Goal: Information Seeking & Learning: Learn about a topic

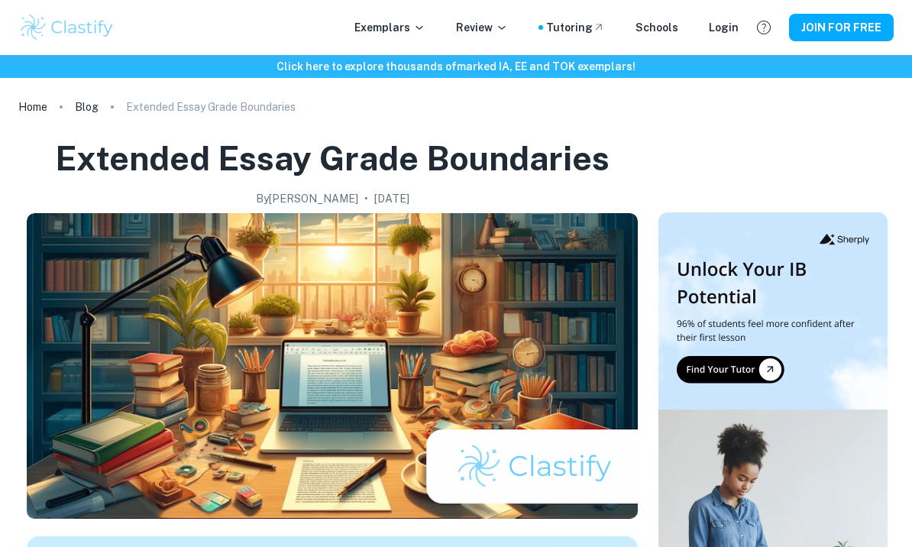
click at [196, 164] on h1 "Extended Essay Grade Boundaries" at bounding box center [332, 158] width 555 height 45
click at [79, 103] on link "Blog" at bounding box center [87, 106] width 24 height 21
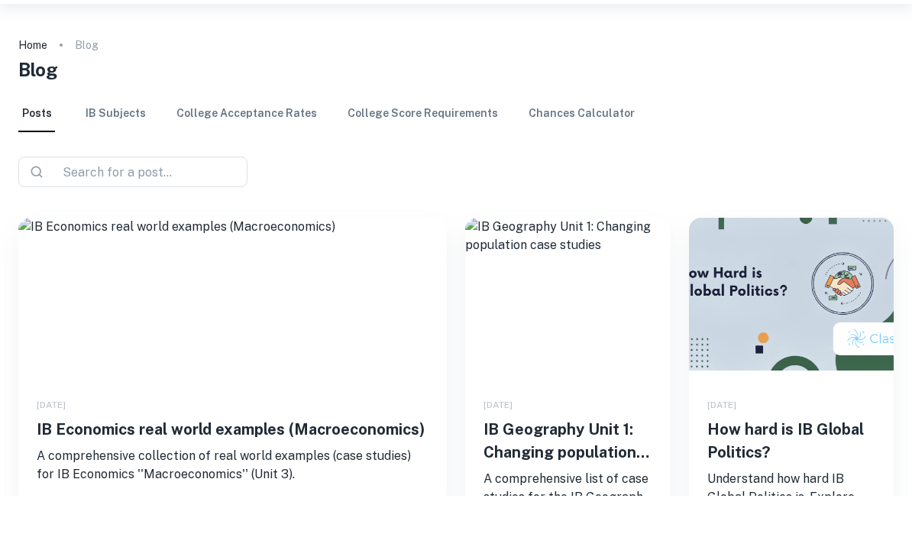
click at [184, 212] on input "text" at bounding box center [127, 222] width 141 height 21
type input "e"
type input "EE"
click at [120, 147] on link "IB Subjects" at bounding box center [116, 165] width 60 height 37
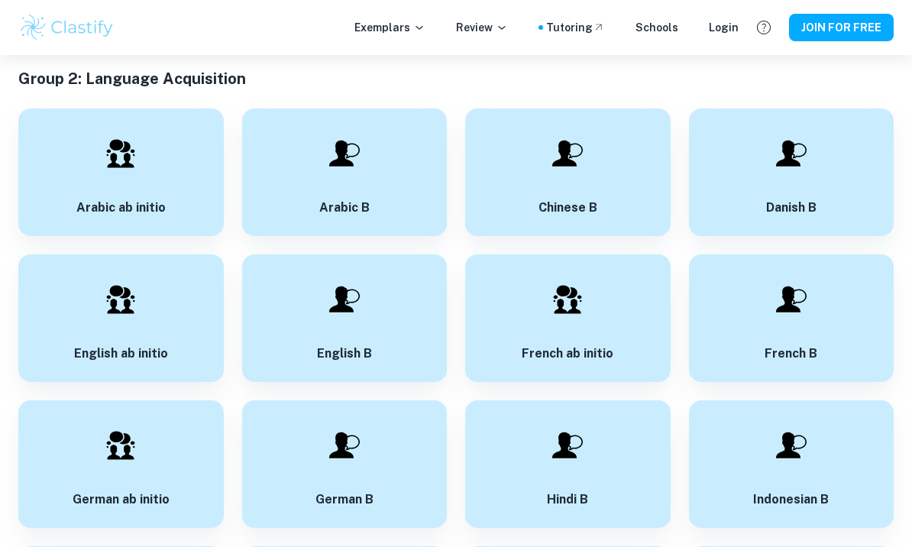
scroll to position [1220, 0]
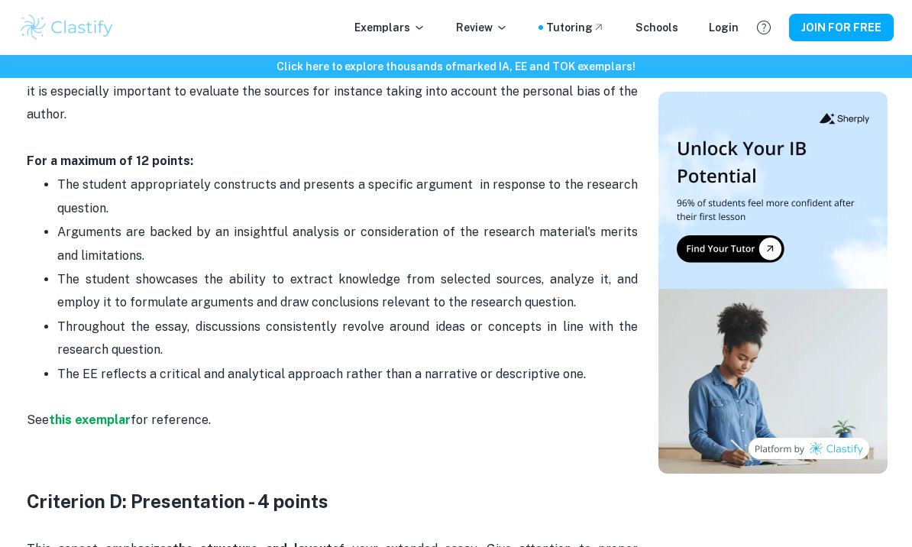
scroll to position [2109, 0]
